Goal: Book appointment/travel/reservation

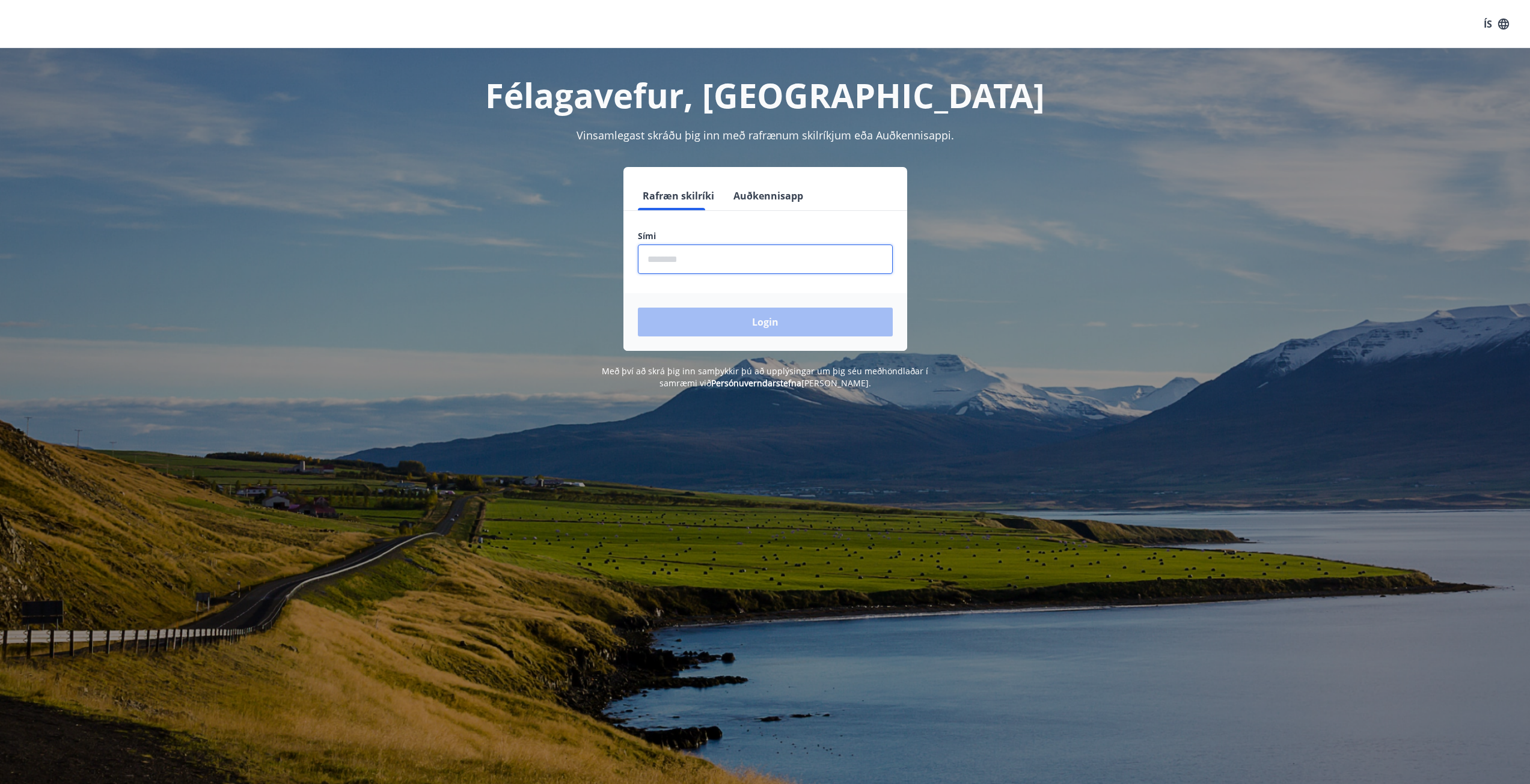
click at [761, 259] on input "phone" at bounding box center [765, 259] width 255 height 30
type input "********"
click at [768, 312] on button "Login" at bounding box center [765, 322] width 255 height 29
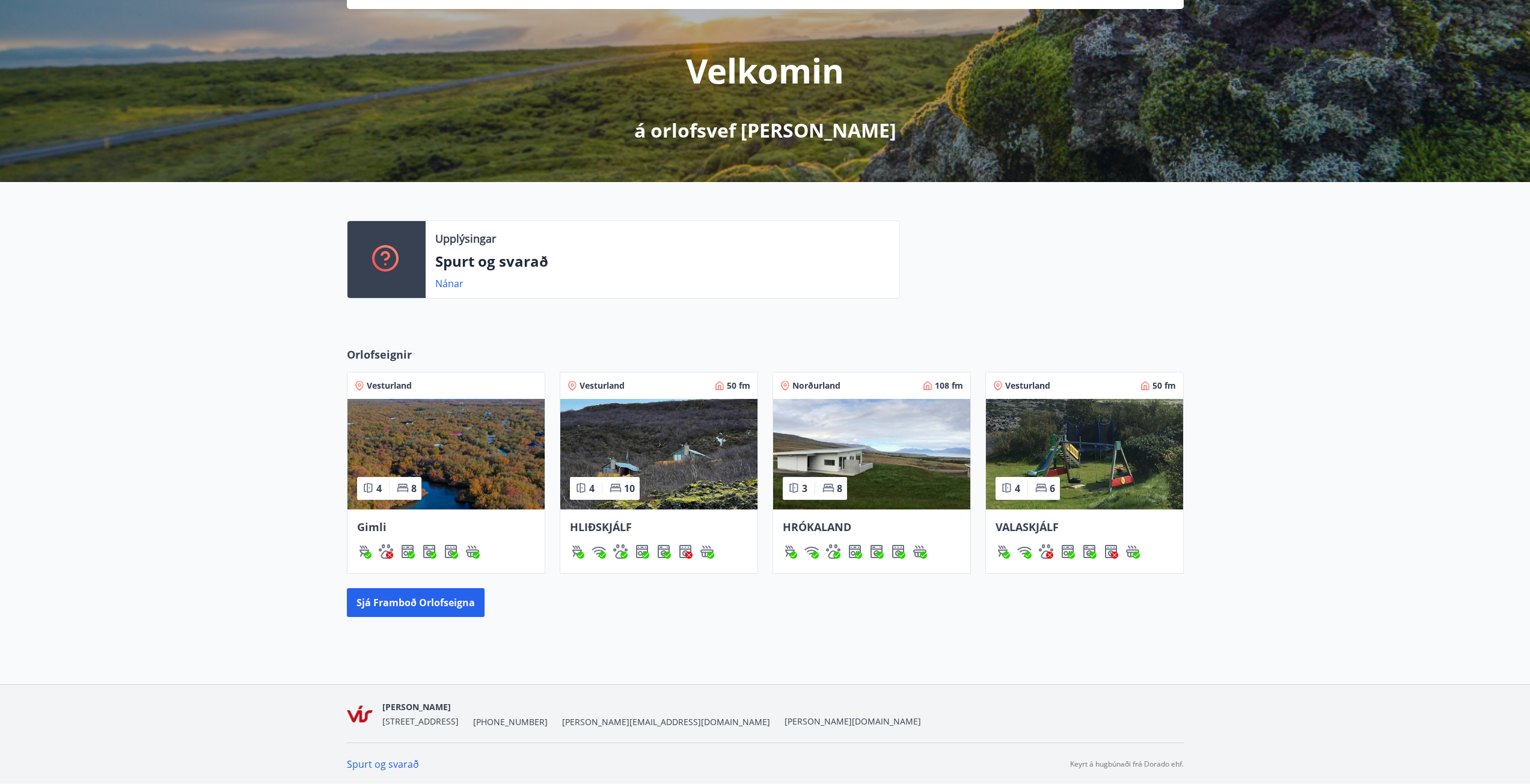
scroll to position [119, 0]
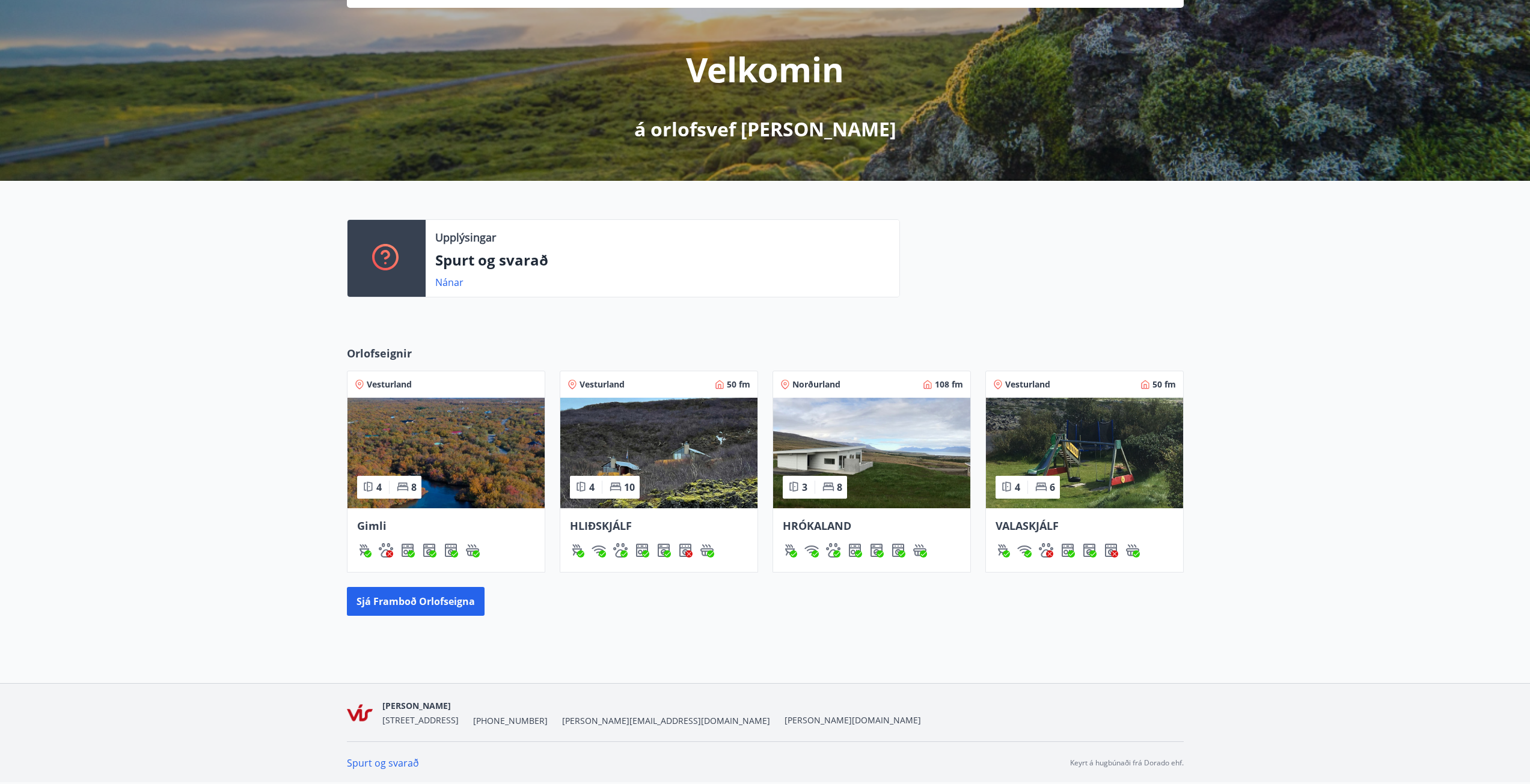
click at [378, 521] on span "Gimli" at bounding box center [372, 526] width 30 height 14
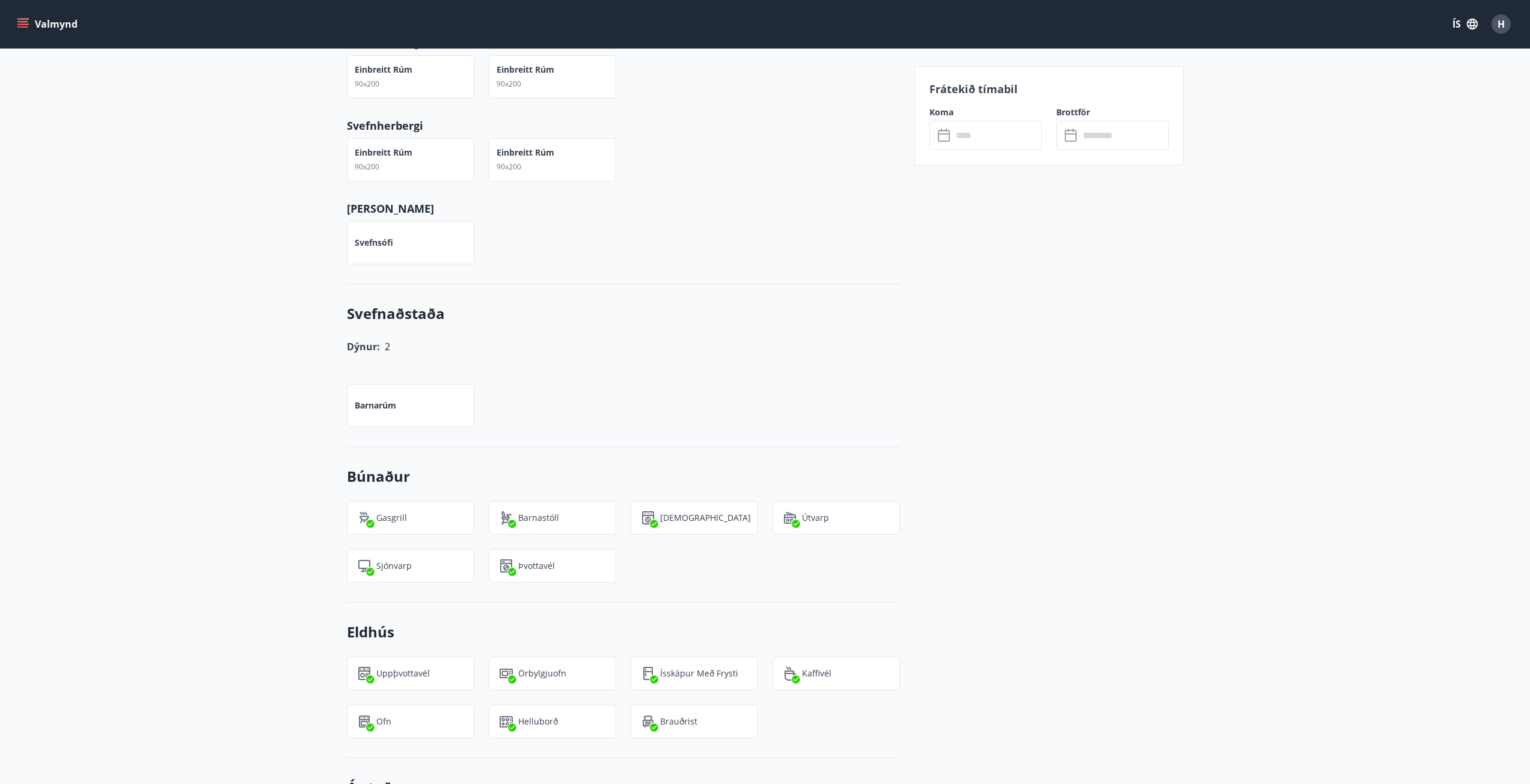
scroll to position [900, 0]
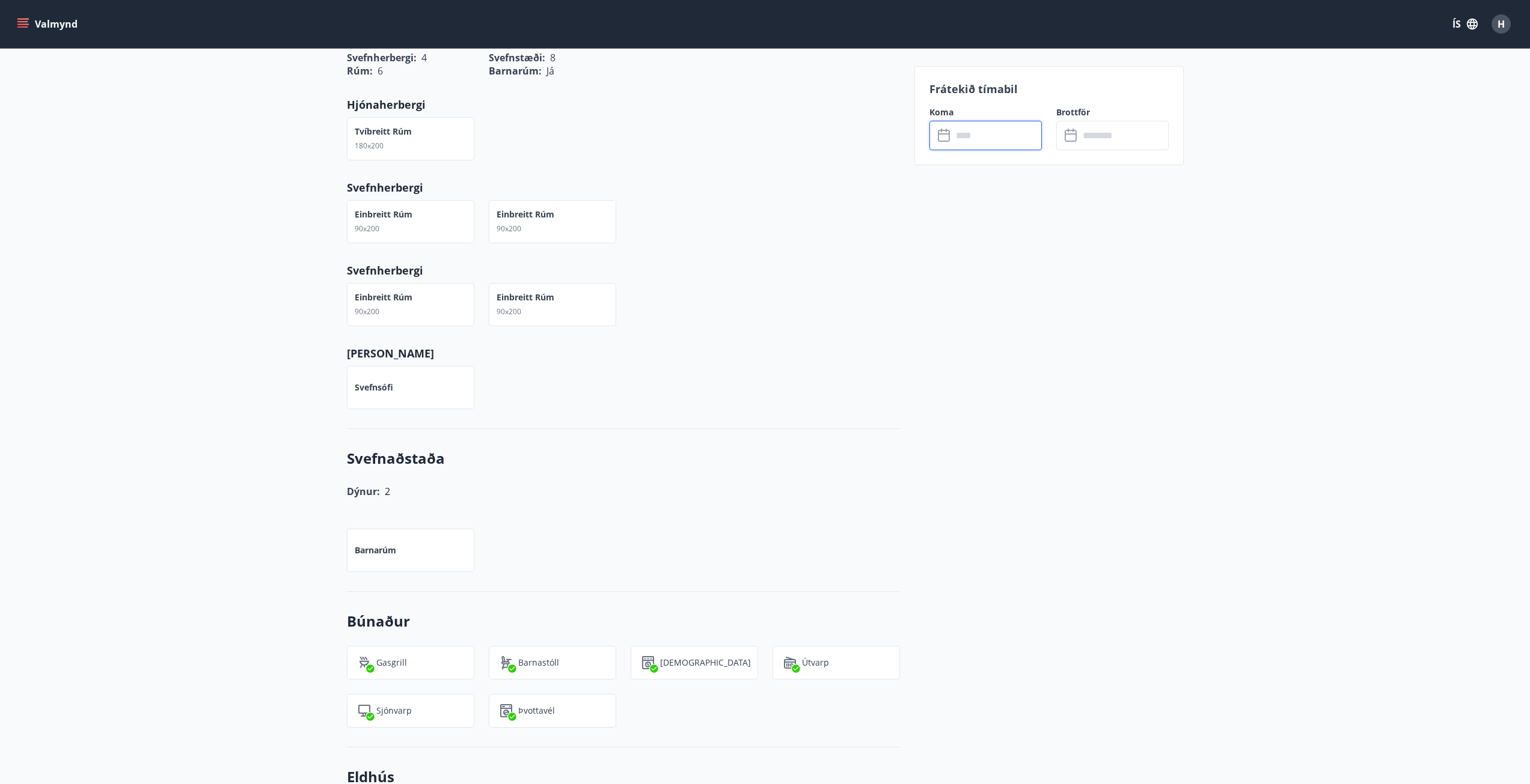
click at [1006, 146] on input "text" at bounding box center [997, 135] width 89 height 30
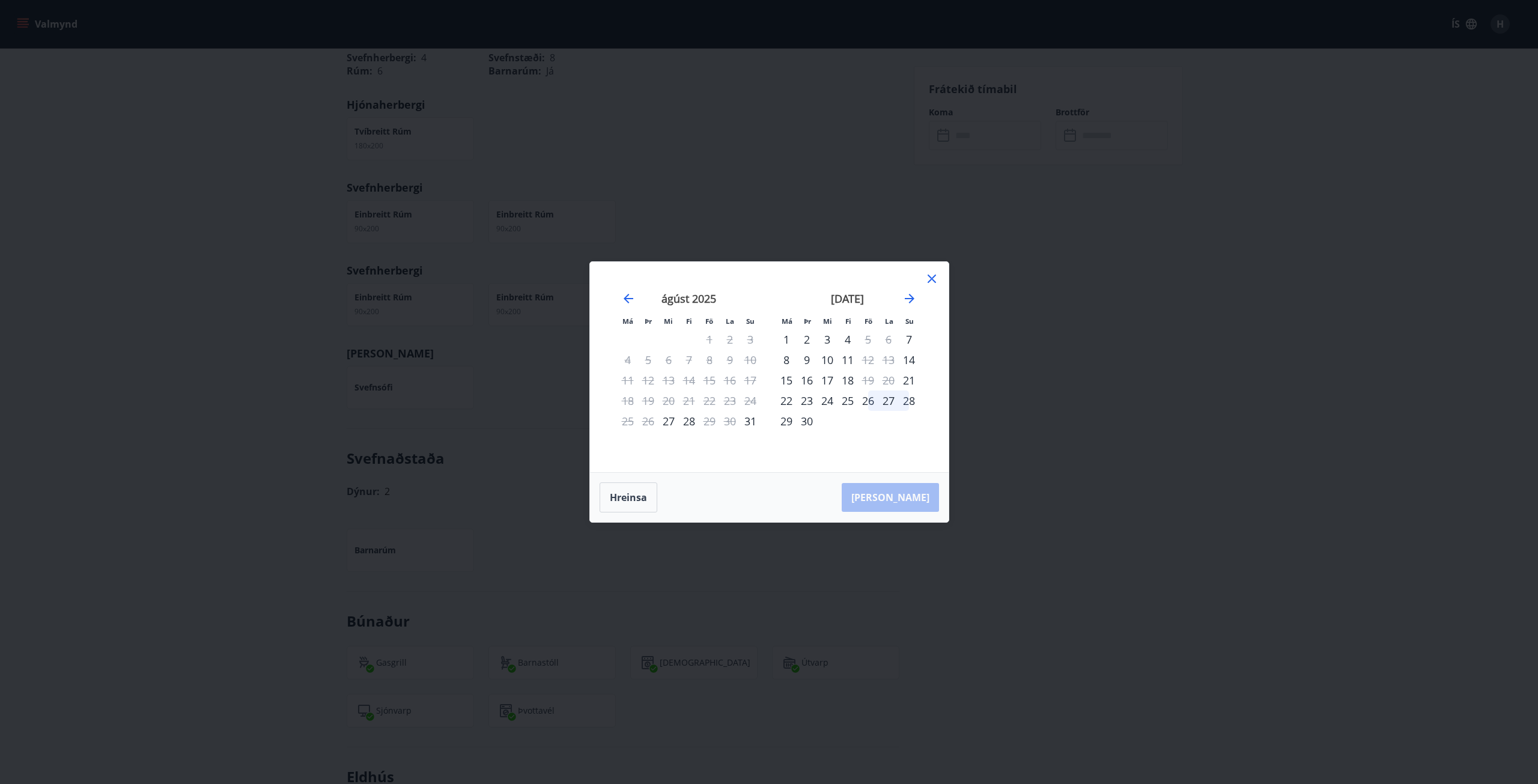
click at [872, 400] on div "26" at bounding box center [868, 401] width 20 height 20
click at [910, 403] on div "28" at bounding box center [908, 401] width 20 height 20
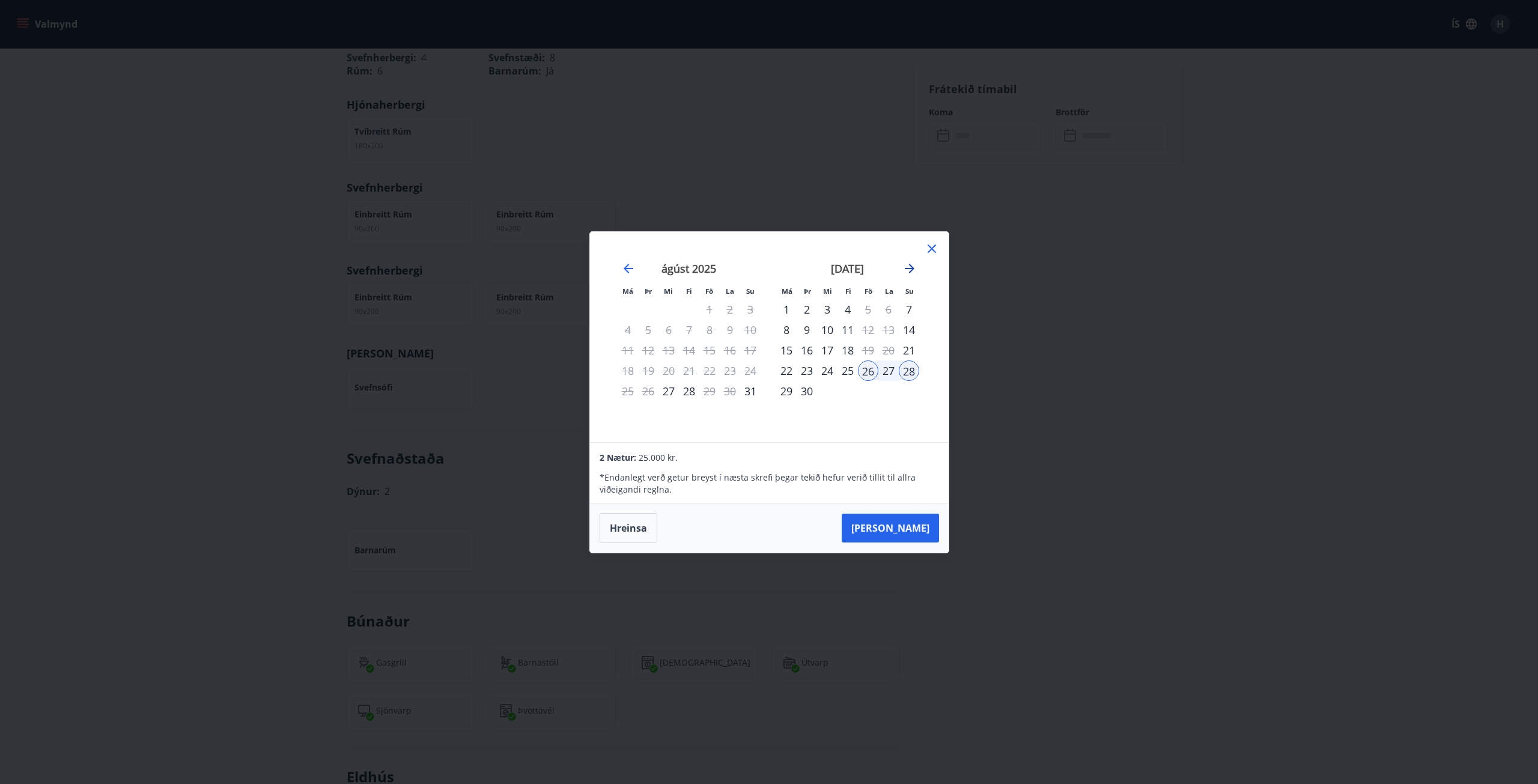
click at [904, 269] on icon "Move forward to switch to the next month." at bounding box center [910, 268] width 14 height 14
click at [935, 243] on icon at bounding box center [932, 249] width 14 height 14
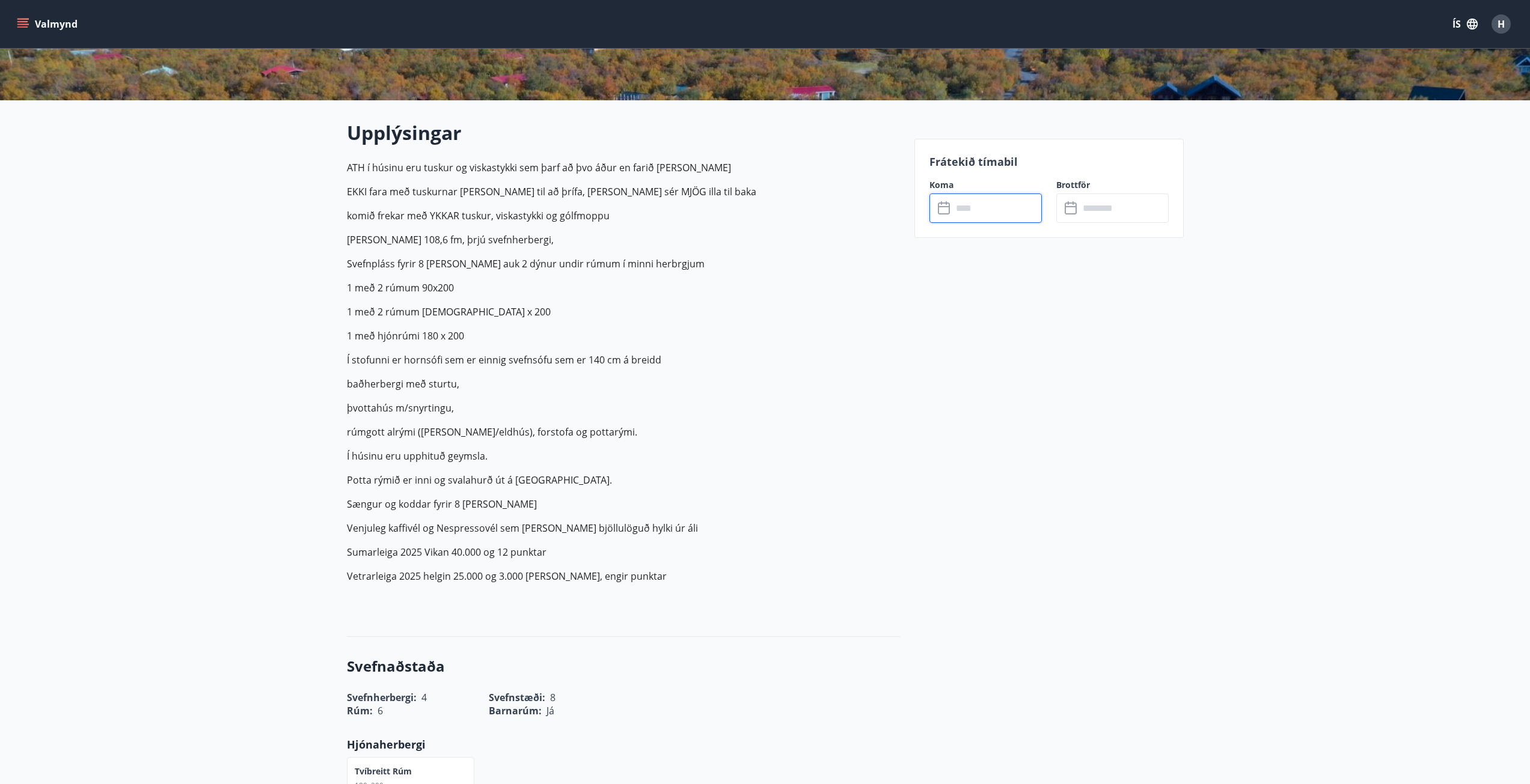
scroll to position [239, 0]
